Goal: Complete application form

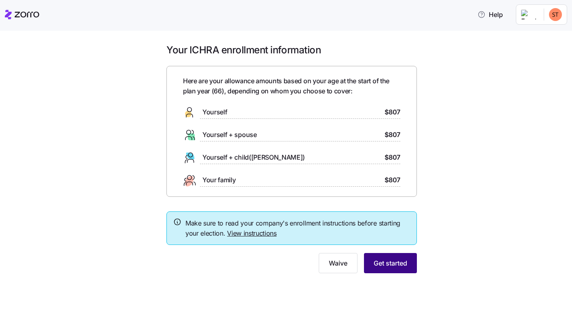
click at [386, 263] on span "Get started" at bounding box center [390, 263] width 34 height 10
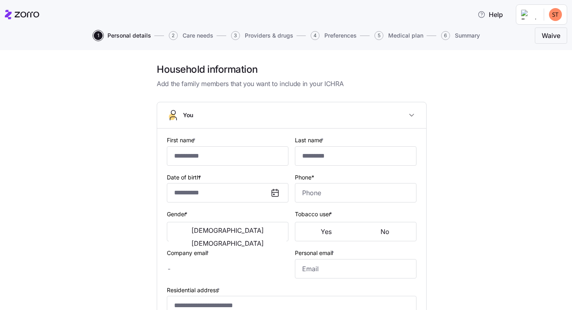
type input "******"
type input "[PERSON_NAME][EMAIL_ADDRESS][DOMAIN_NAME]"
type input "[EMAIL_ADDRESS][DOMAIN_NAME]"
type input "**********"
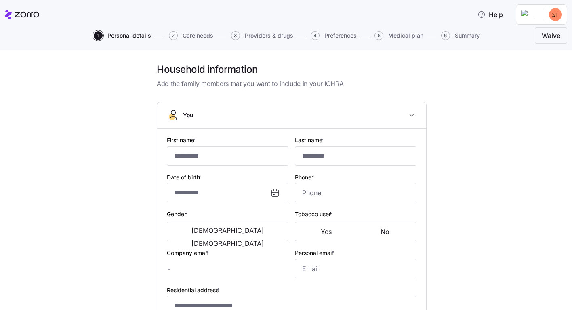
checkbox input "true"
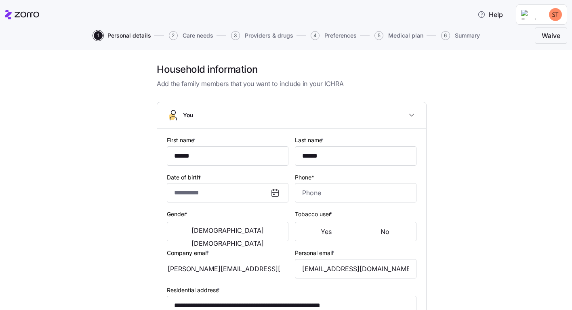
type input "**********"
type input "[PHONE_NUMBER]"
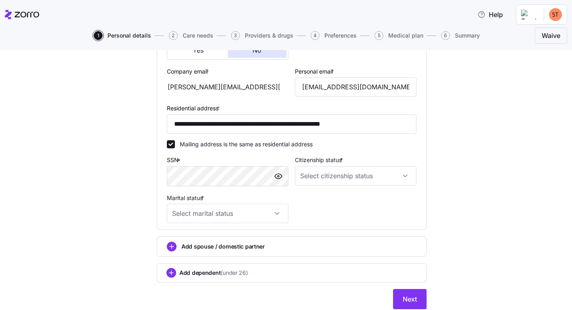
scroll to position [222, 0]
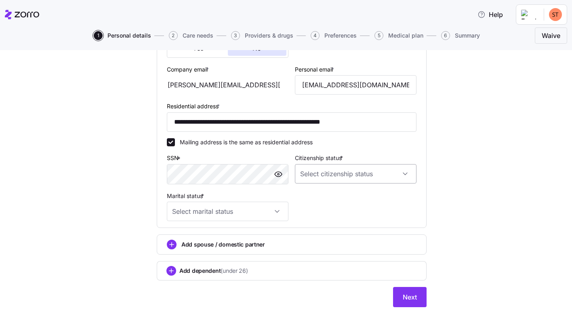
click at [402, 174] on input "Citizenship status *" at bounding box center [356, 173] width 122 height 19
click at [312, 196] on span "[DEMOGRAPHIC_DATA] citizen" at bounding box center [343, 198] width 82 height 9
type input "[DEMOGRAPHIC_DATA] citizen"
click at [273, 212] on input "Marital status *" at bounding box center [228, 210] width 122 height 19
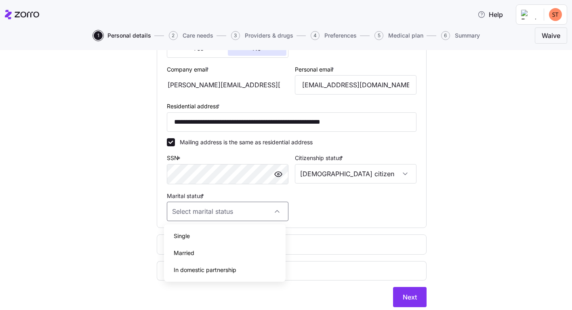
click at [185, 235] on span "Single" at bounding box center [182, 235] width 16 height 9
type input "Single"
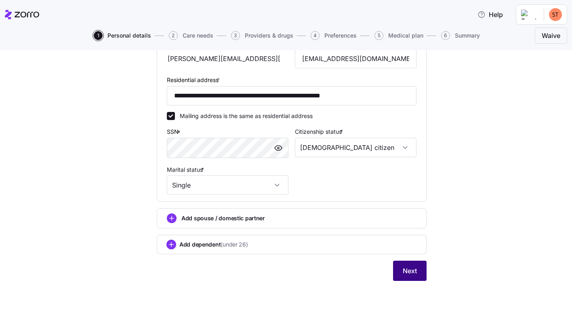
click at [405, 269] on span "Next" at bounding box center [410, 271] width 14 height 10
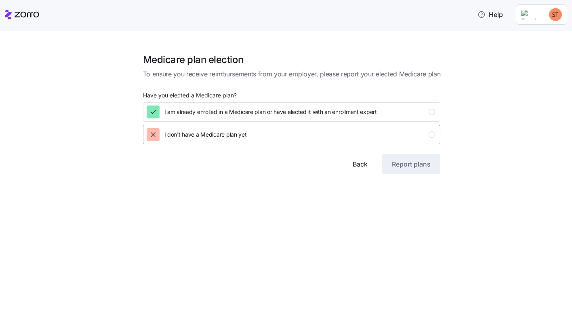
click at [153, 134] on icon "button" at bounding box center [153, 134] width 8 height 8
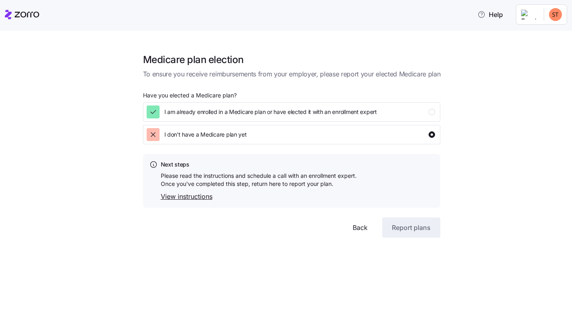
click at [183, 195] on link "View instructions" at bounding box center [259, 196] width 196 height 10
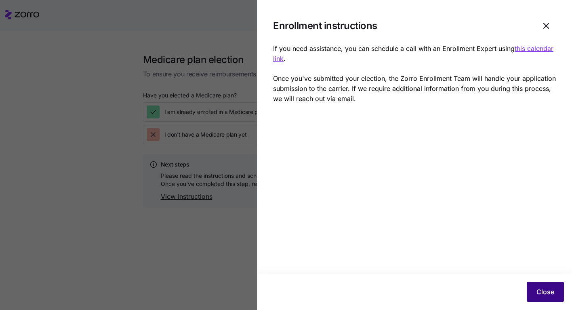
click at [545, 292] on span "Close" at bounding box center [545, 292] width 18 height 10
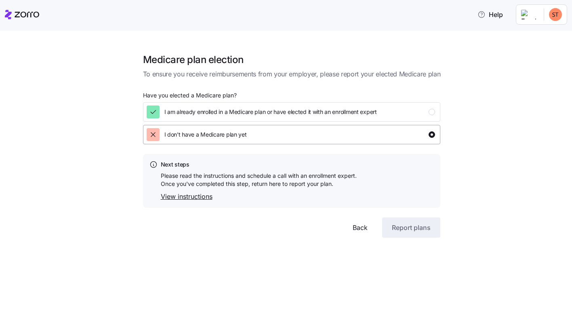
click at [153, 132] on icon "button" at bounding box center [153, 134] width 8 height 8
click at [153, 111] on icon "button" at bounding box center [153, 112] width 8 height 8
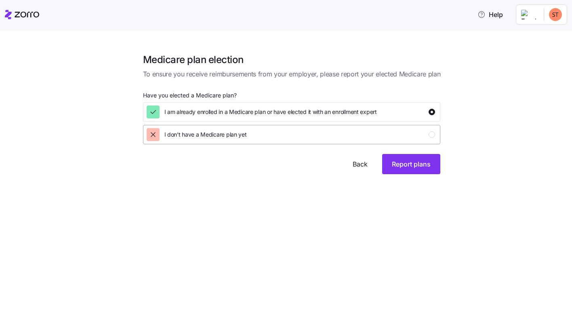
click at [154, 133] on icon "button" at bounding box center [153, 134] width 8 height 8
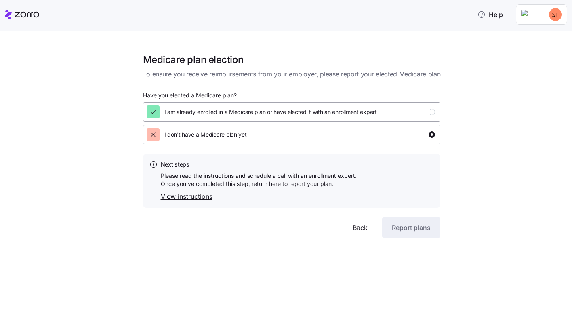
click at [153, 113] on icon "button" at bounding box center [153, 111] width 5 height 3
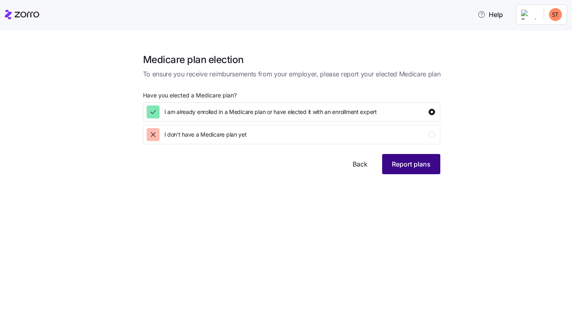
click at [407, 164] on span "Report plans" at bounding box center [411, 164] width 39 height 10
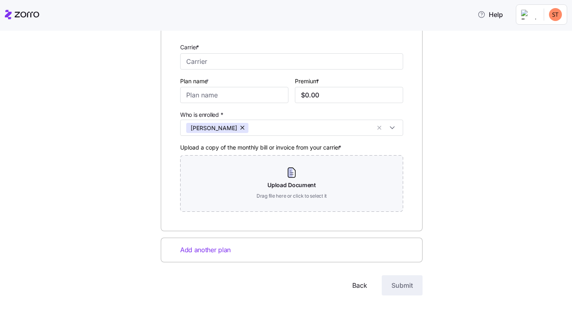
scroll to position [85, 0]
click at [354, 285] on span "Back" at bounding box center [359, 284] width 15 height 10
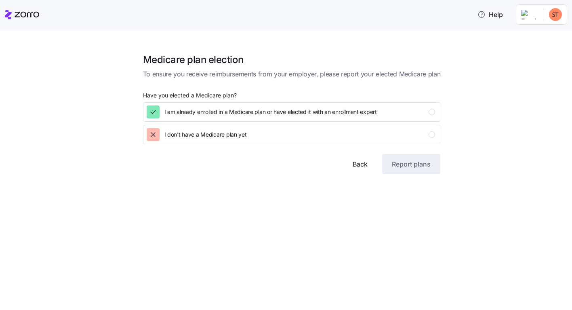
scroll to position [0, 0]
click at [152, 113] on icon "button" at bounding box center [153, 111] width 5 height 3
click at [431, 134] on div "button" at bounding box center [431, 134] width 6 height 6
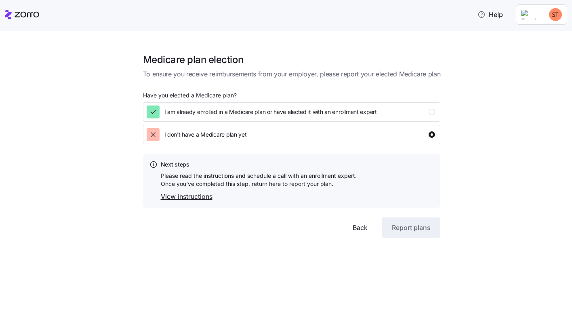
click at [179, 196] on link "View instructions" at bounding box center [259, 196] width 196 height 10
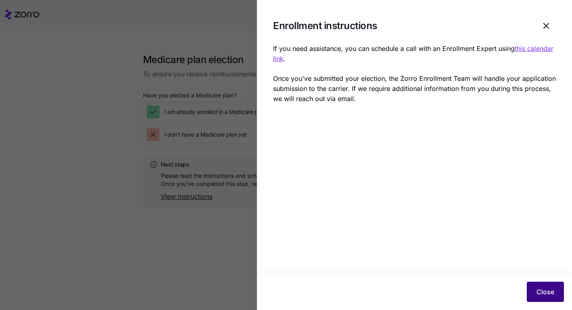
click at [541, 293] on span "Close" at bounding box center [545, 292] width 18 height 10
